Goal: Information Seeking & Learning: Learn about a topic

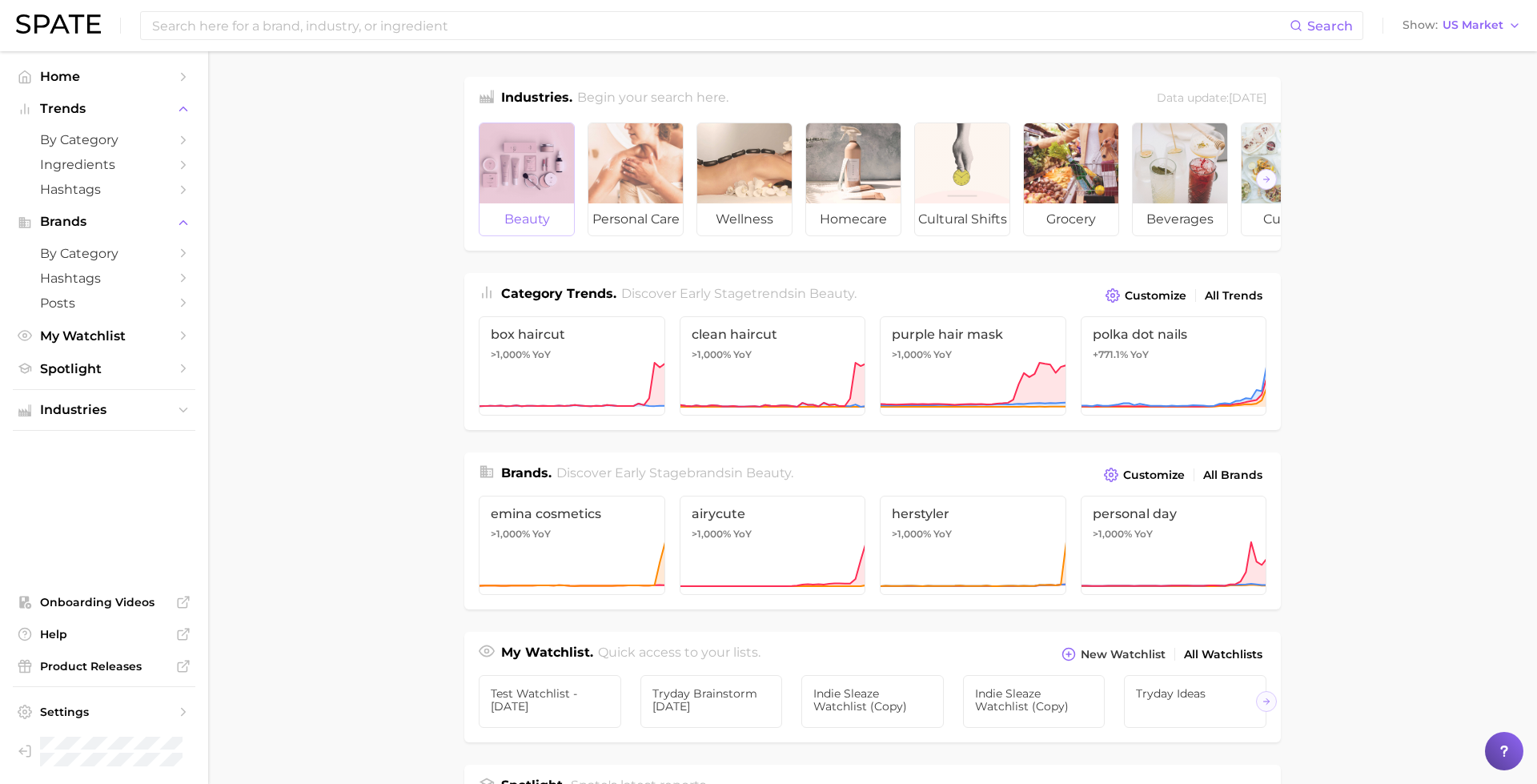
click at [522, 172] on div at bounding box center [526, 163] width 94 height 80
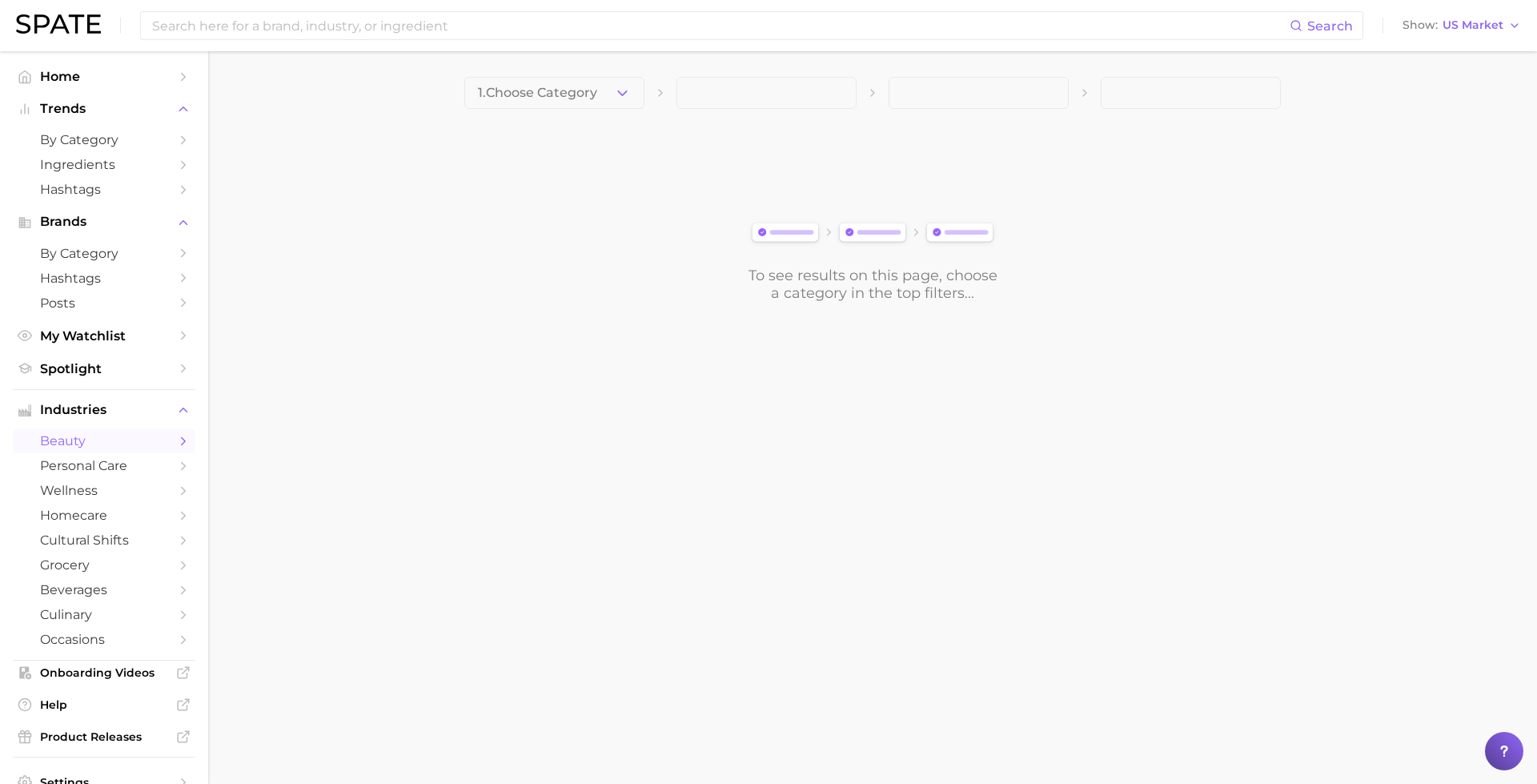
click at [553, 110] on div "1. Choose Category To see results on this page, choose a category in the top fi…" at bounding box center [872, 189] width 816 height 225
click at [568, 93] on span "1. Choose Category" at bounding box center [537, 92] width 119 height 15
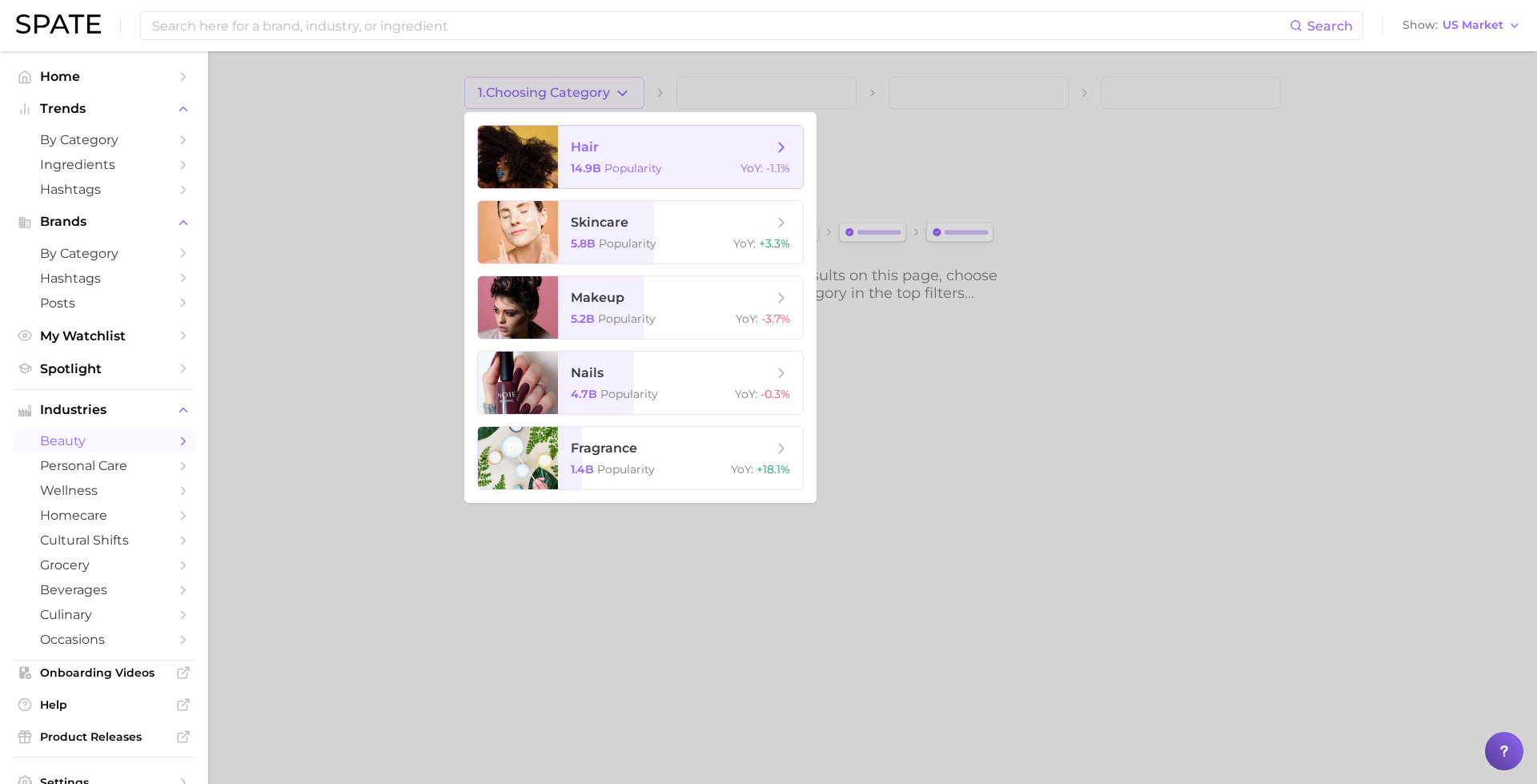
click at [568, 134] on span "hair 14.9b Popularity YoY : -1.1%" at bounding box center [680, 157] width 245 height 62
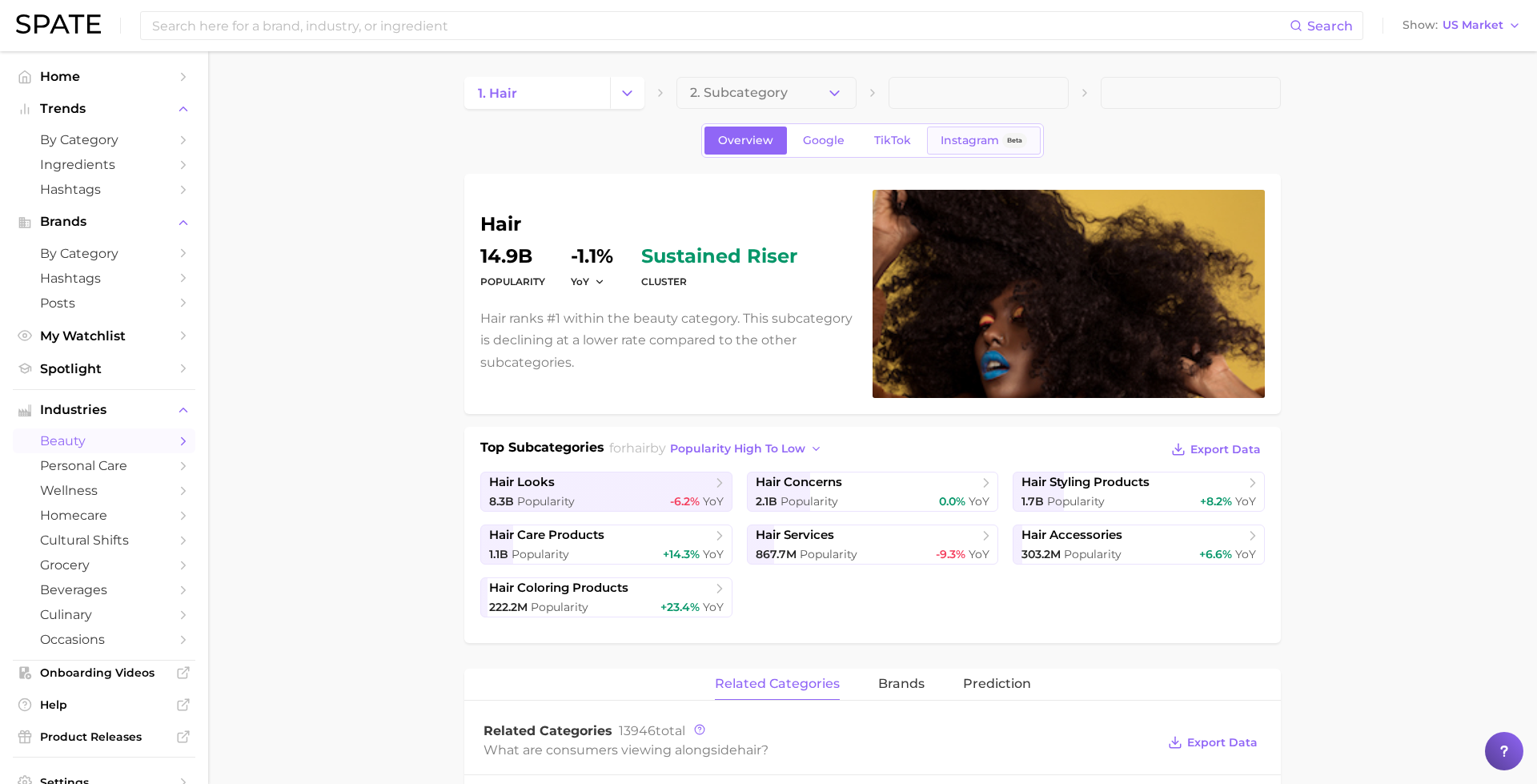
click at [958, 132] on link "Instagram Beta" at bounding box center [983, 140] width 113 height 28
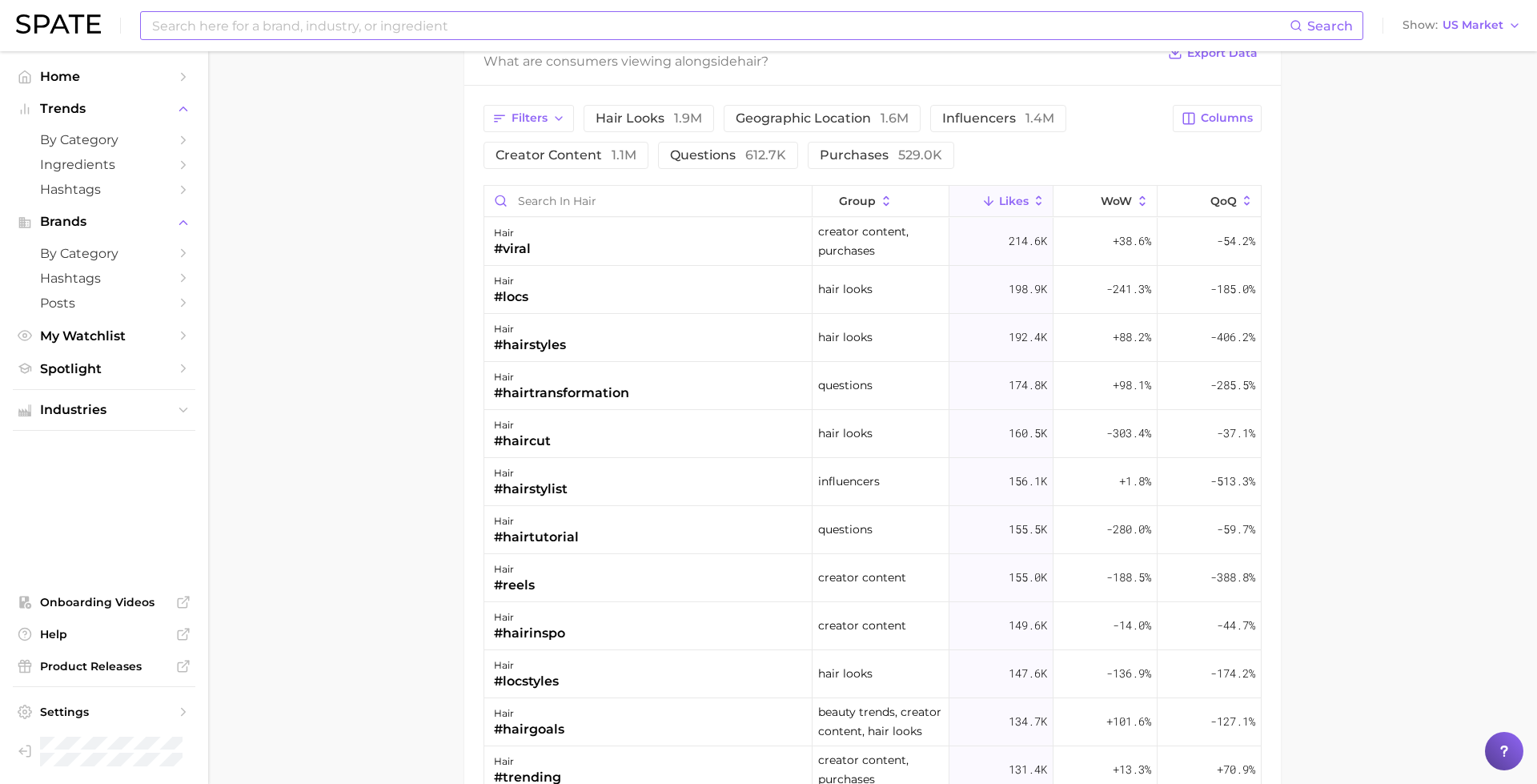
scroll to position [1243, 0]
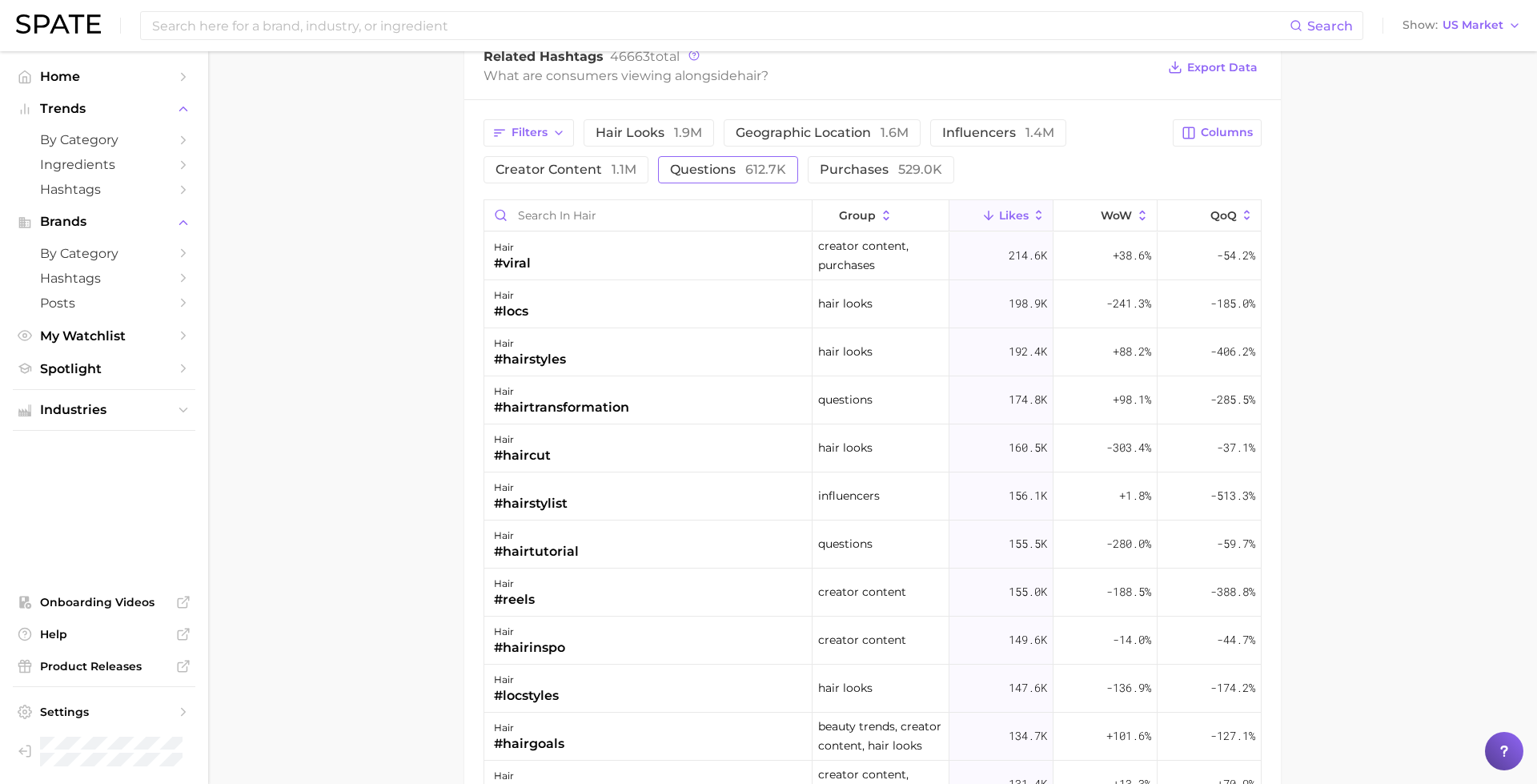
click at [729, 166] on span "Questions 612.7k" at bounding box center [728, 169] width 116 height 13
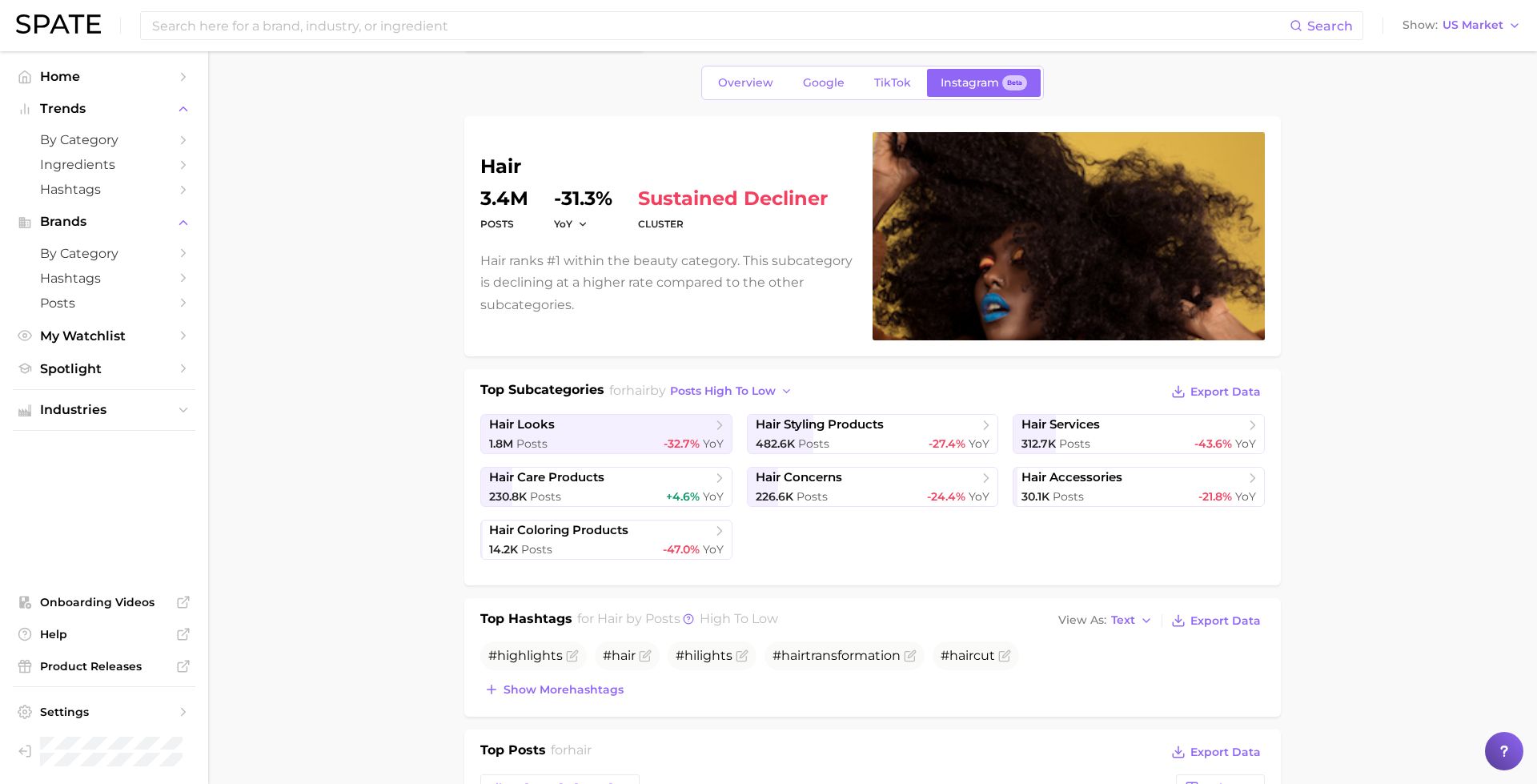
scroll to position [0, 0]
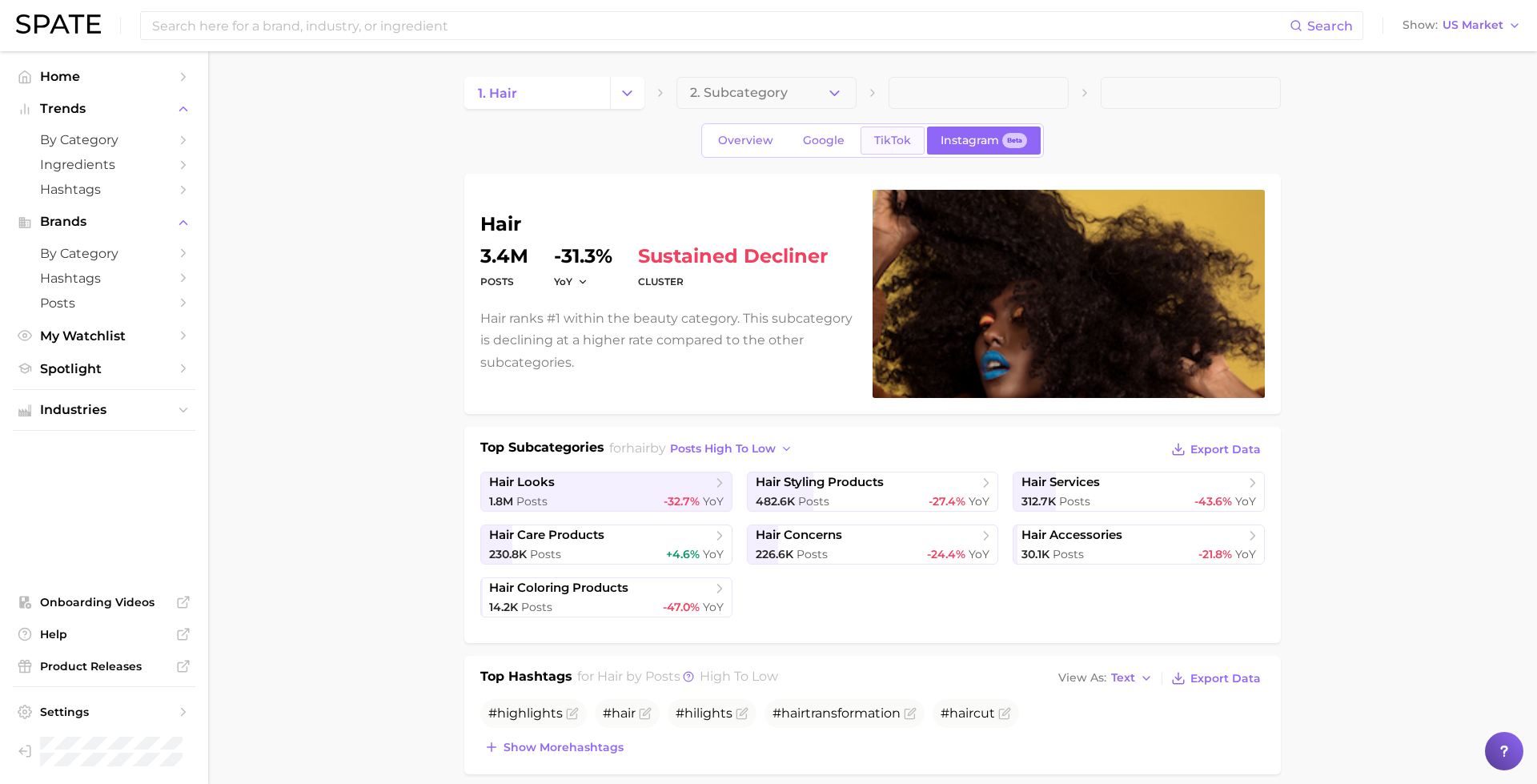
click at [877, 136] on span "TikTok" at bounding box center [893, 141] width 37 height 14
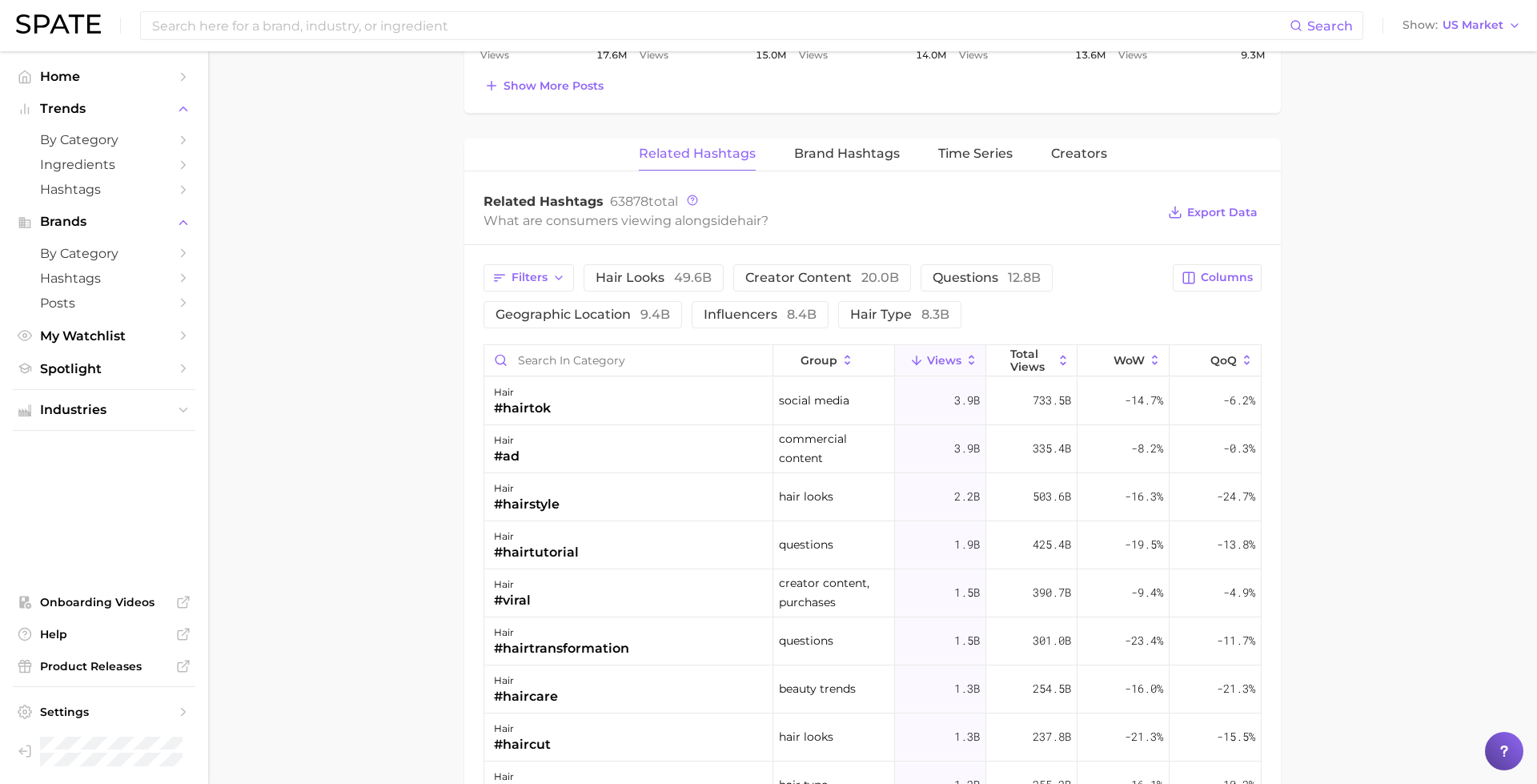
scroll to position [1112, 0]
click at [884, 316] on span "hair type 8.3b" at bounding box center [899, 318] width 99 height 13
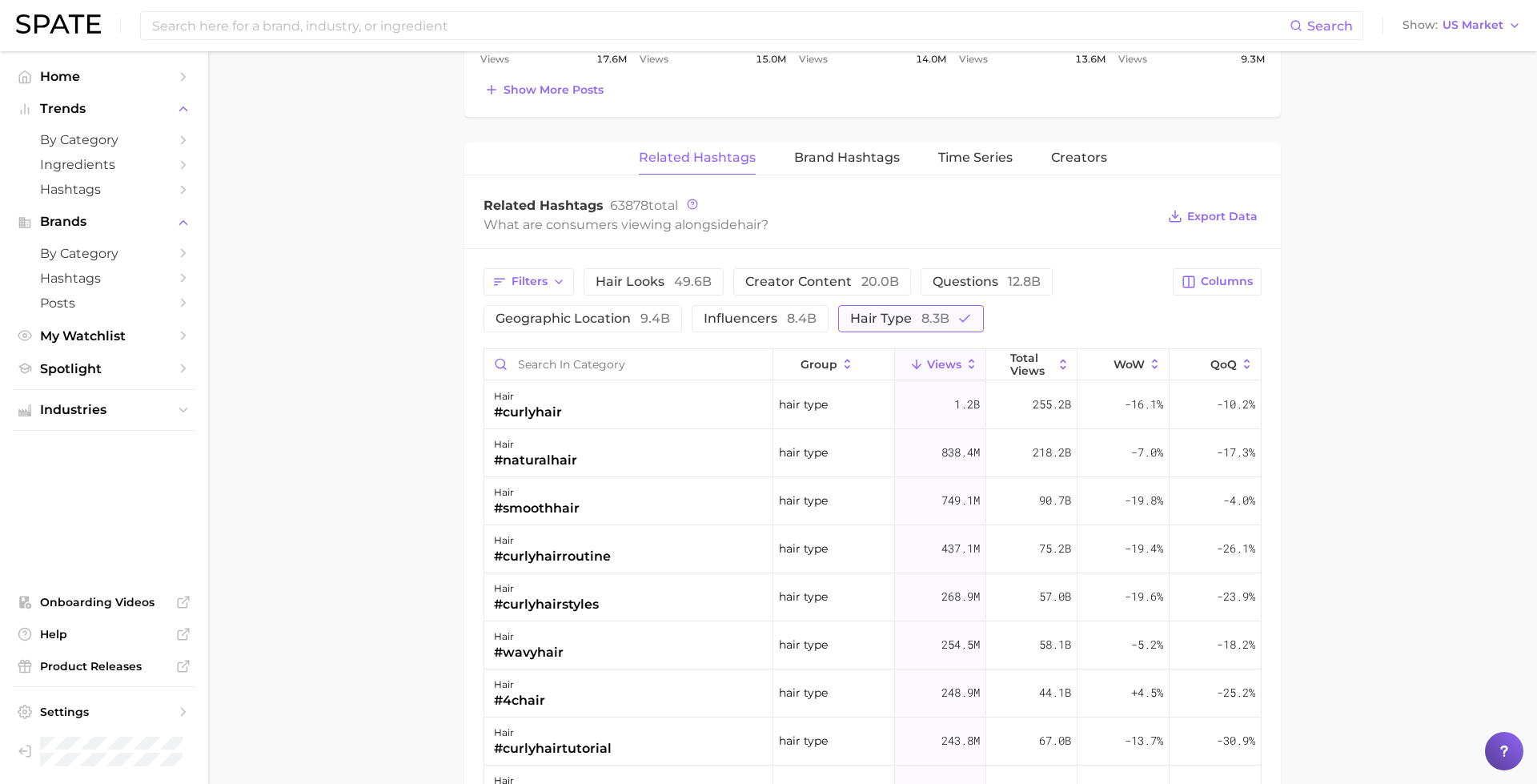
click at [892, 312] on span "hair type 8.3b" at bounding box center [899, 318] width 99 height 13
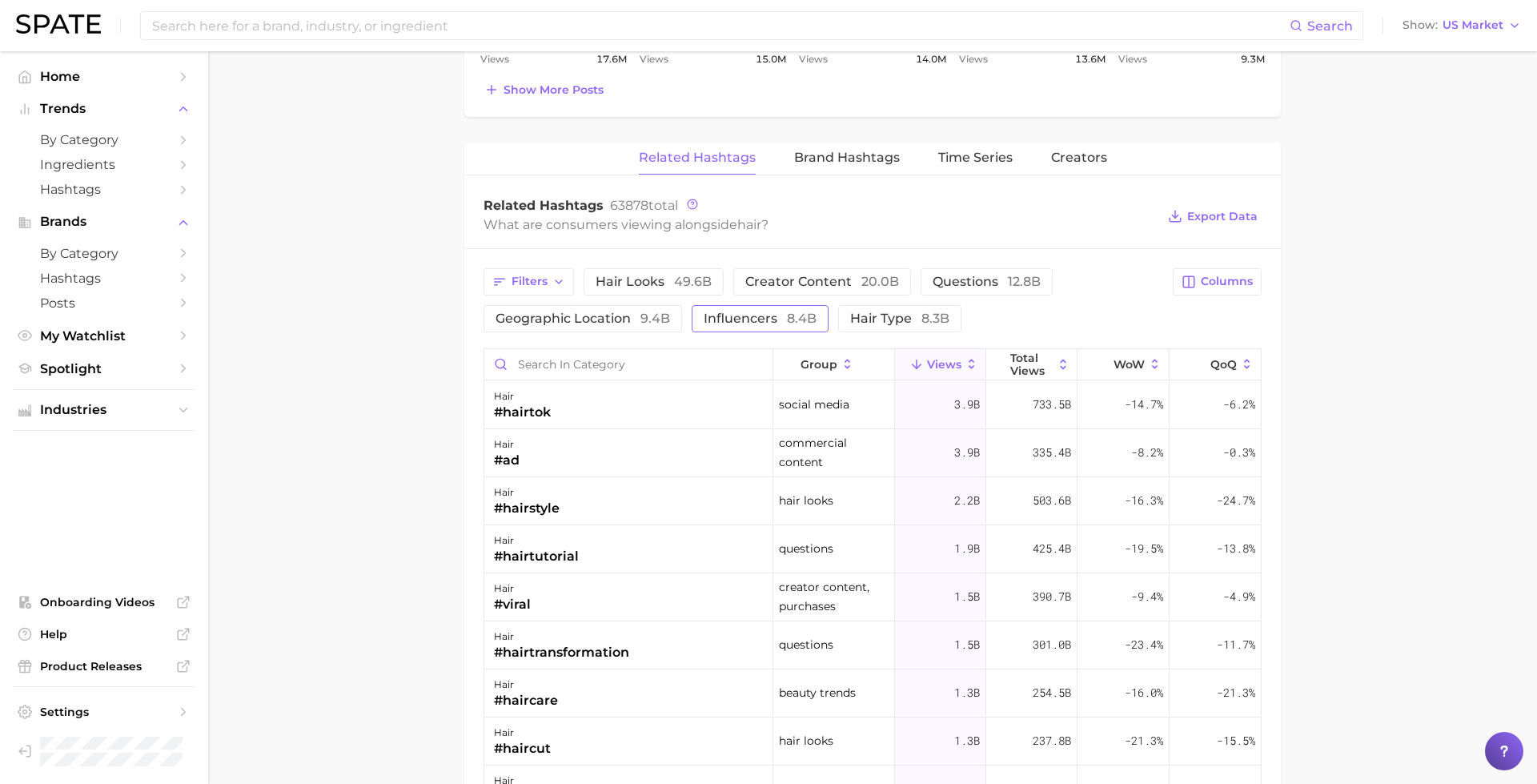
click at [773, 312] on span "influencers 8.4b" at bounding box center [760, 318] width 112 height 13
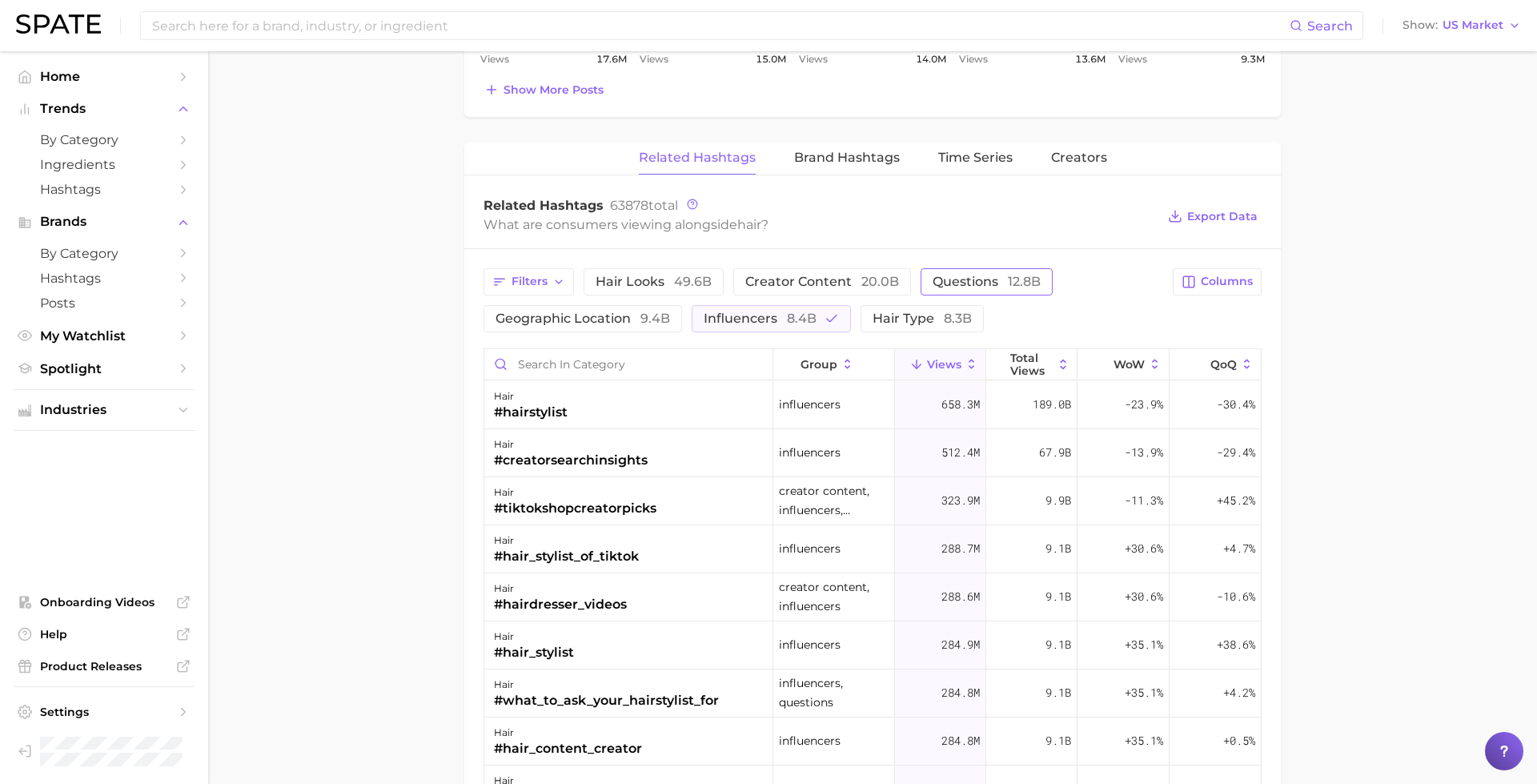
click at [968, 278] on span "questions 12.8b" at bounding box center [986, 281] width 108 height 13
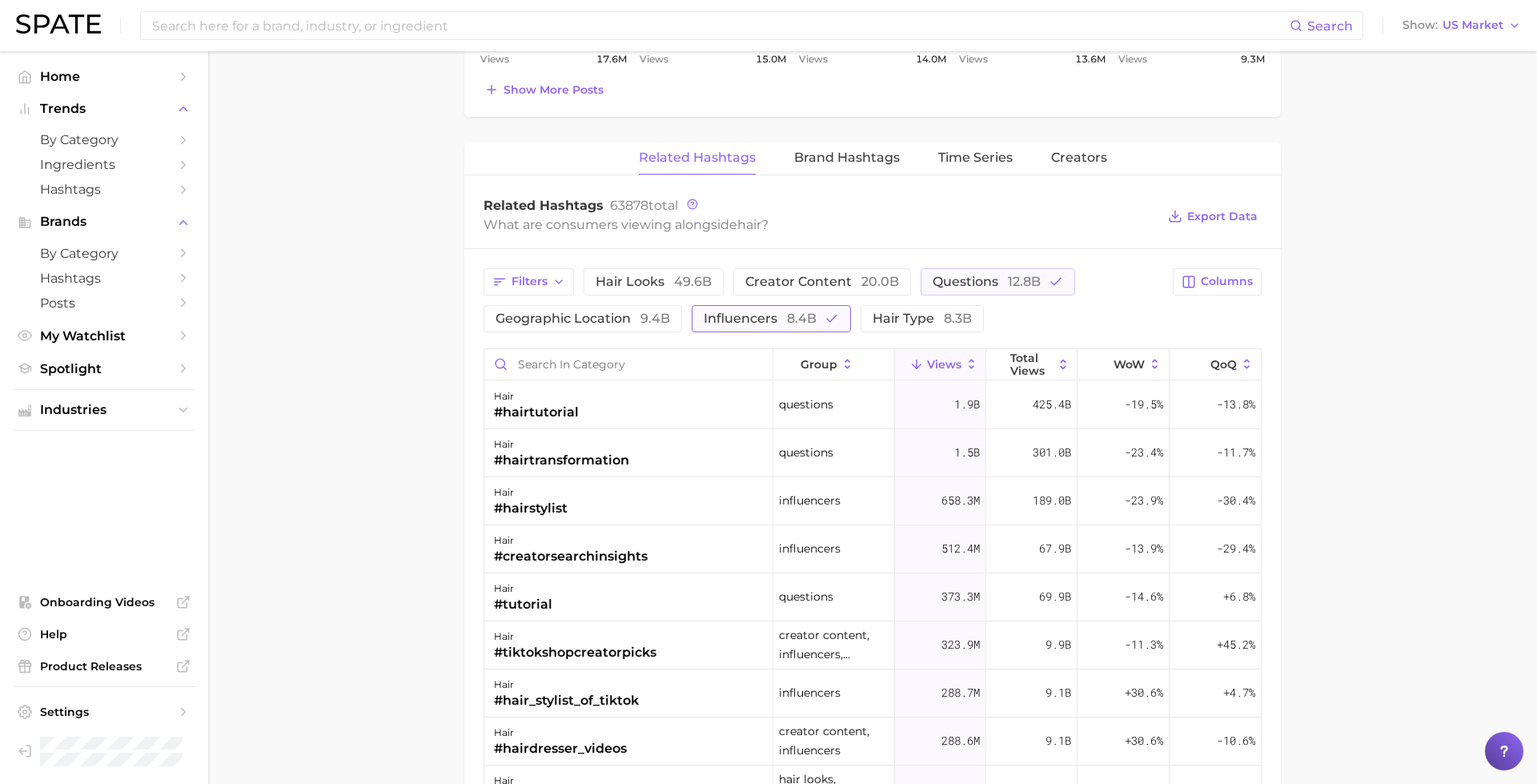
click at [825, 320] on icon "button" at bounding box center [831, 318] width 15 height 15
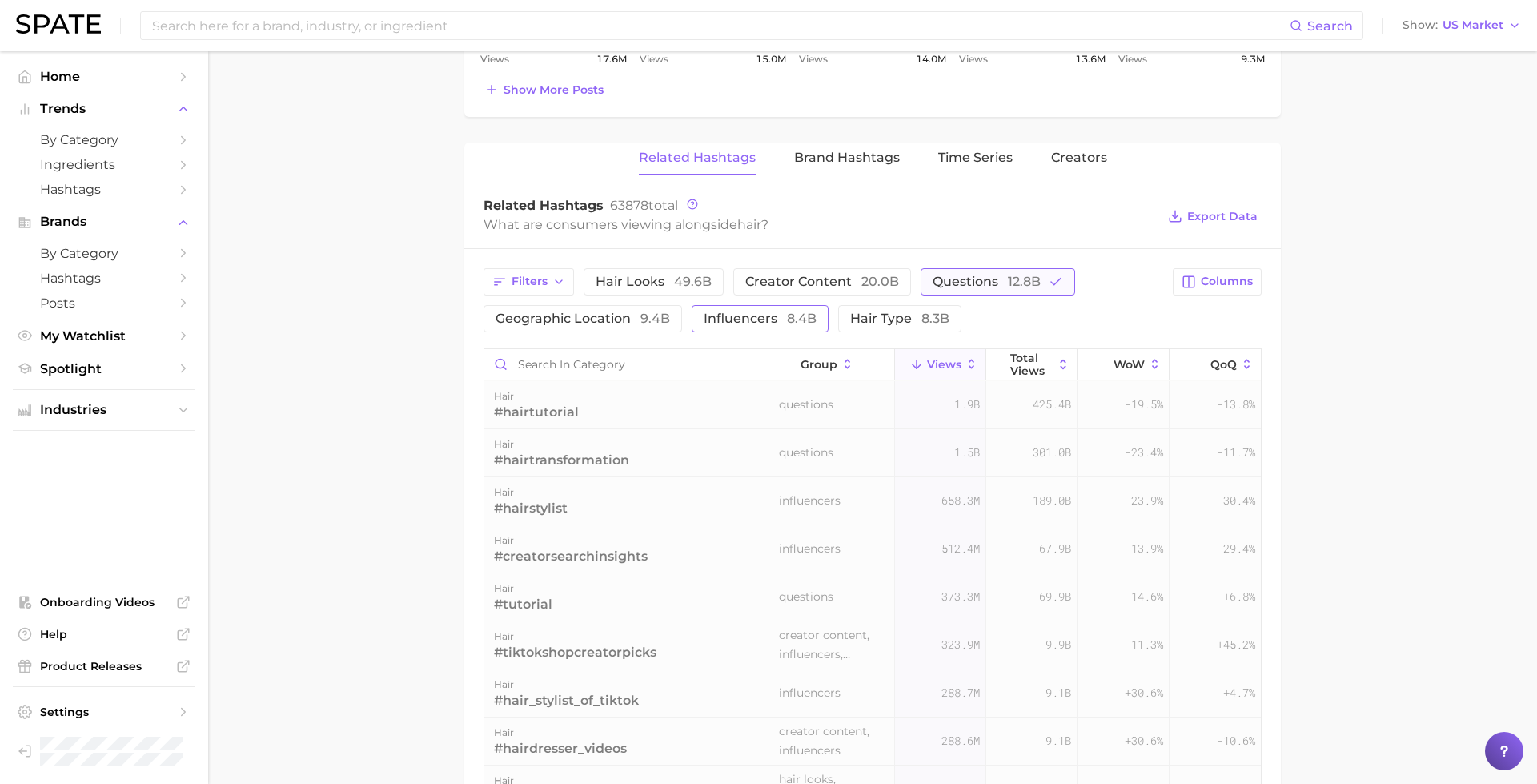
click at [968, 275] on span "questions 12.8b" at bounding box center [986, 281] width 108 height 13
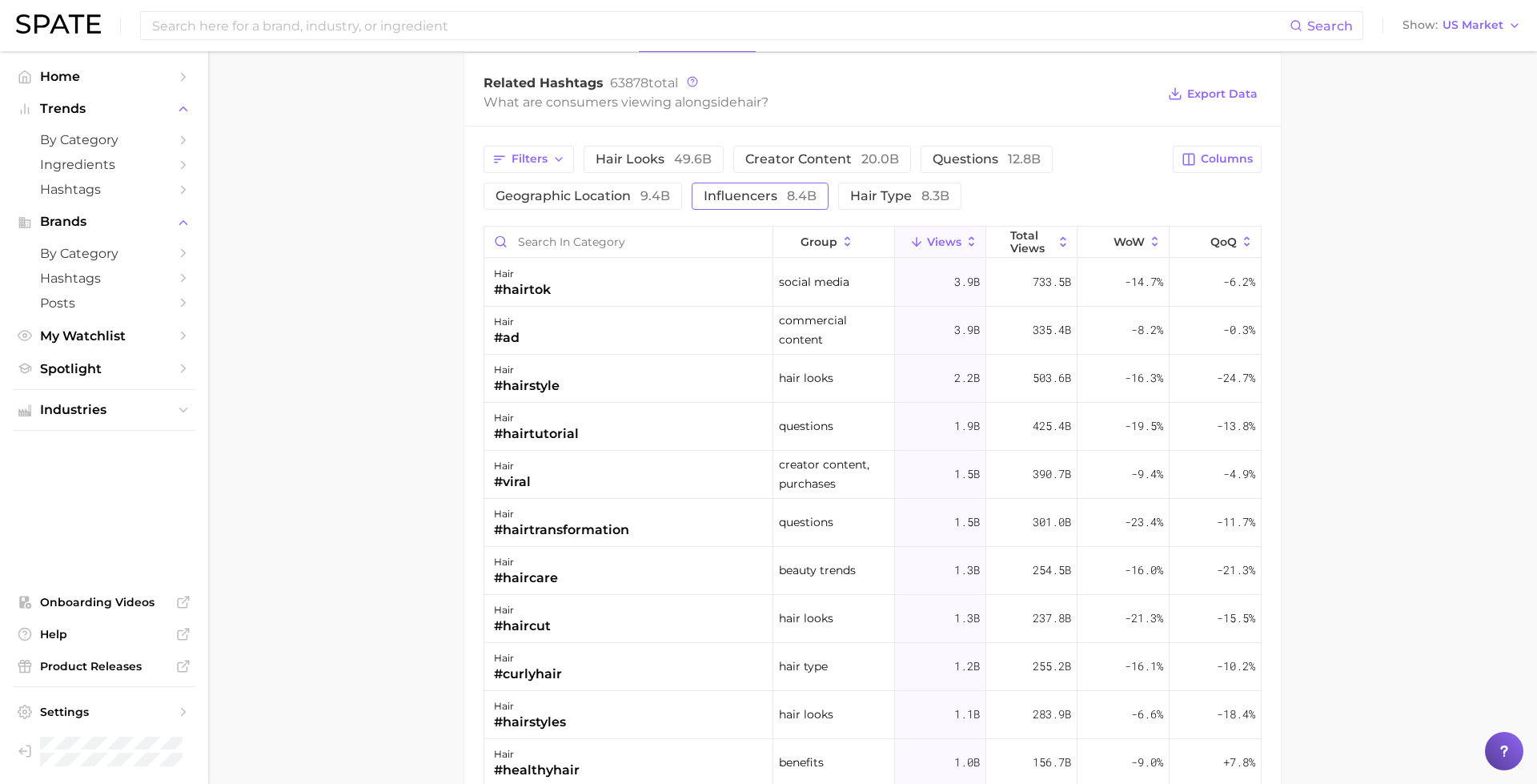
scroll to position [1239, 0]
